Goal: Task Accomplishment & Management: Complete application form

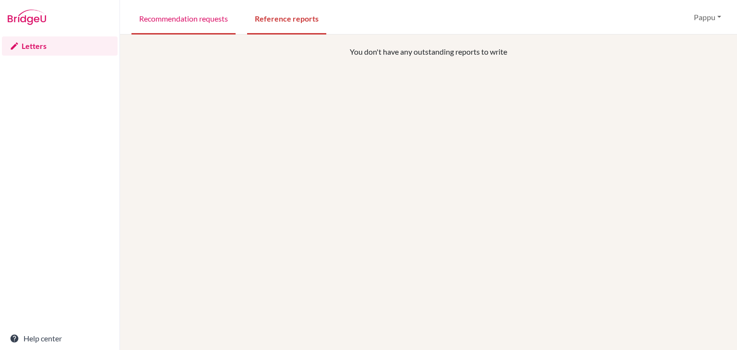
click at [211, 20] on link "Recommendation requests" at bounding box center [183, 17] width 104 height 33
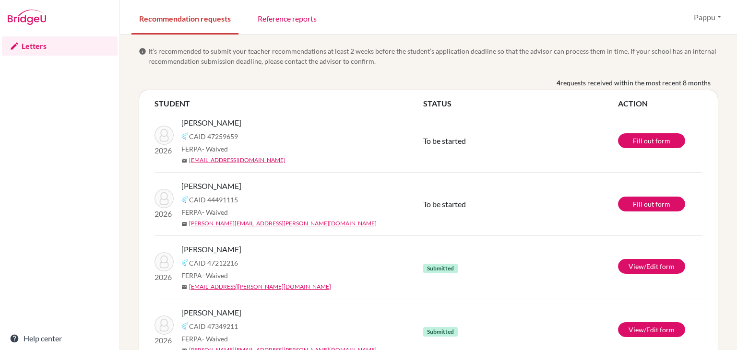
click at [0, 213] on div "Letters Help center" at bounding box center [59, 193] width 119 height 316
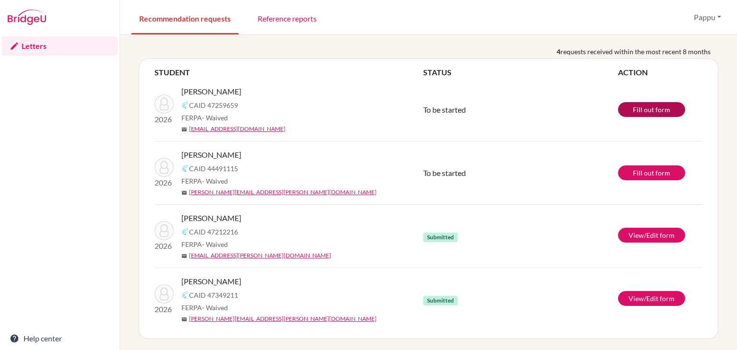
scroll to position [19, 0]
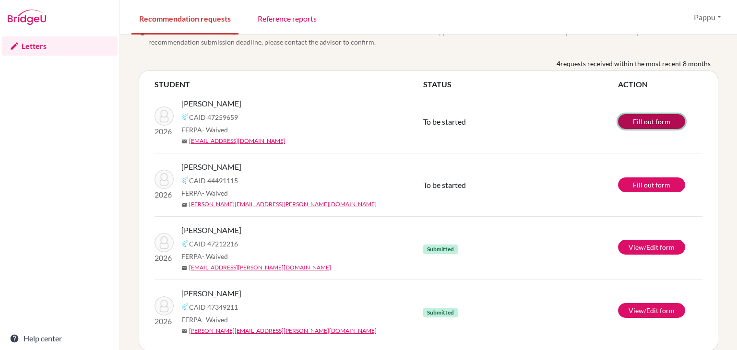
click at [657, 124] on link "Fill out form" at bounding box center [651, 121] width 67 height 15
click at [289, 21] on link "Reference reports" at bounding box center [287, 17] width 74 height 33
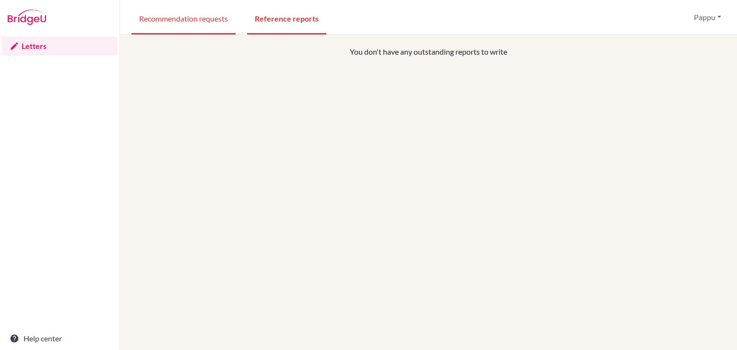
click at [208, 22] on link "Recommendation requests" at bounding box center [183, 17] width 104 height 33
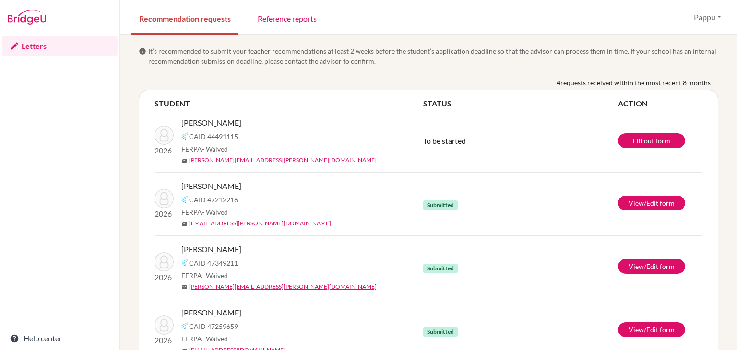
scroll to position [31, 0]
